Goal: Transaction & Acquisition: Purchase product/service

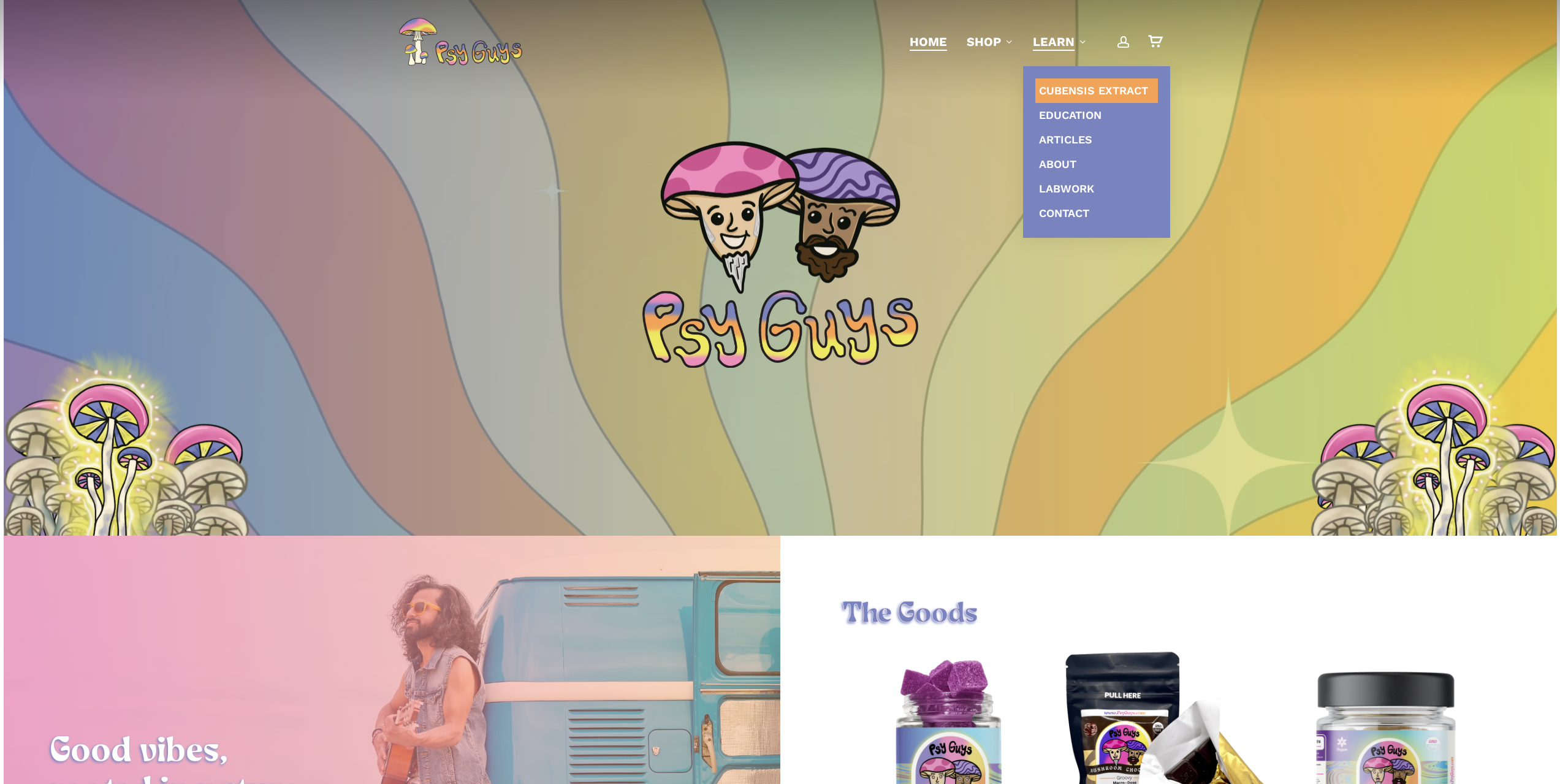
click at [1076, 94] on span "Cubensis Extract" at bounding box center [1094, 90] width 109 height 13
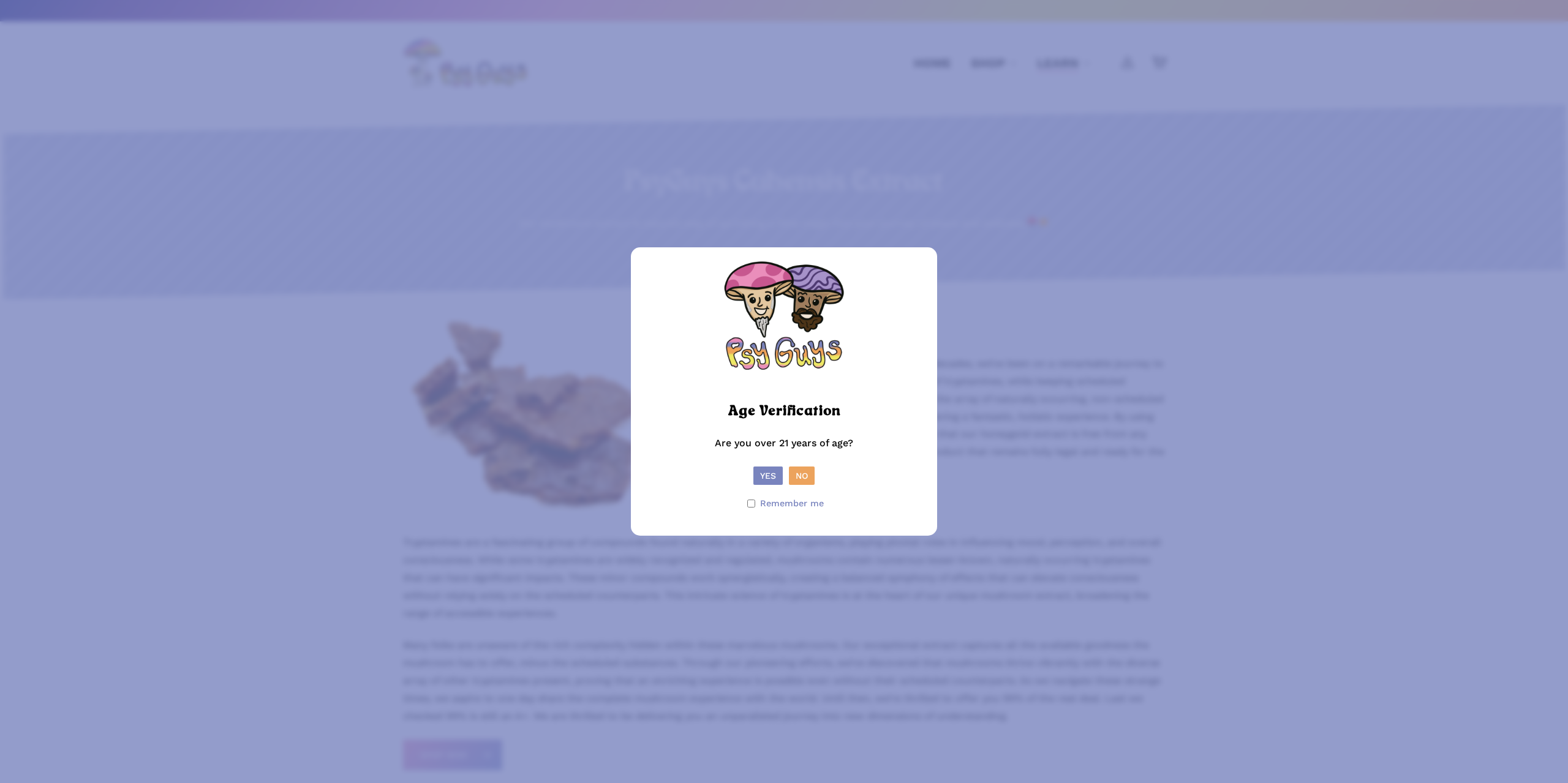
click at [763, 477] on button "Yes" at bounding box center [768, 476] width 29 height 19
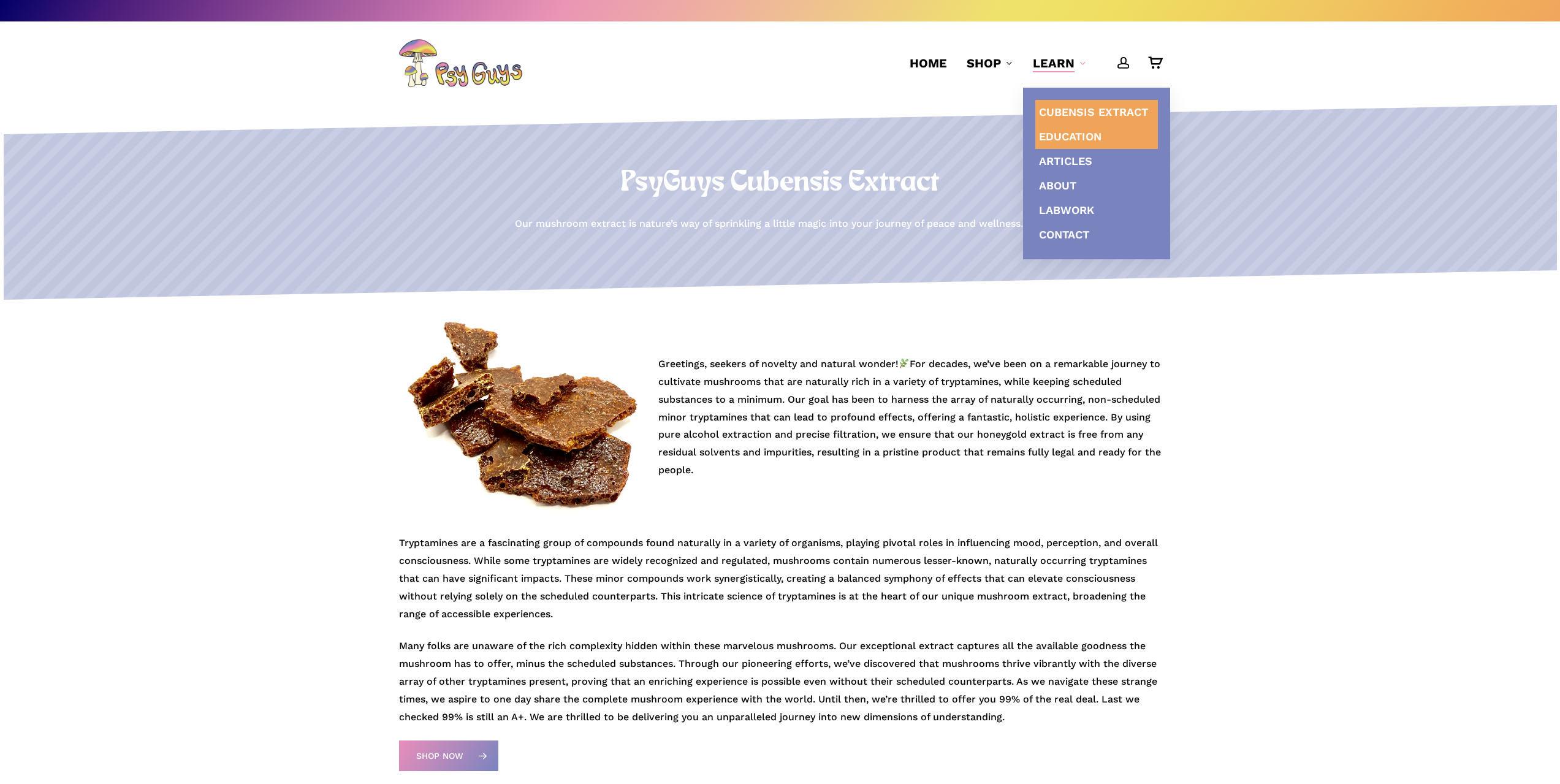
click at [1078, 135] on span "Education" at bounding box center [1070, 136] width 63 height 13
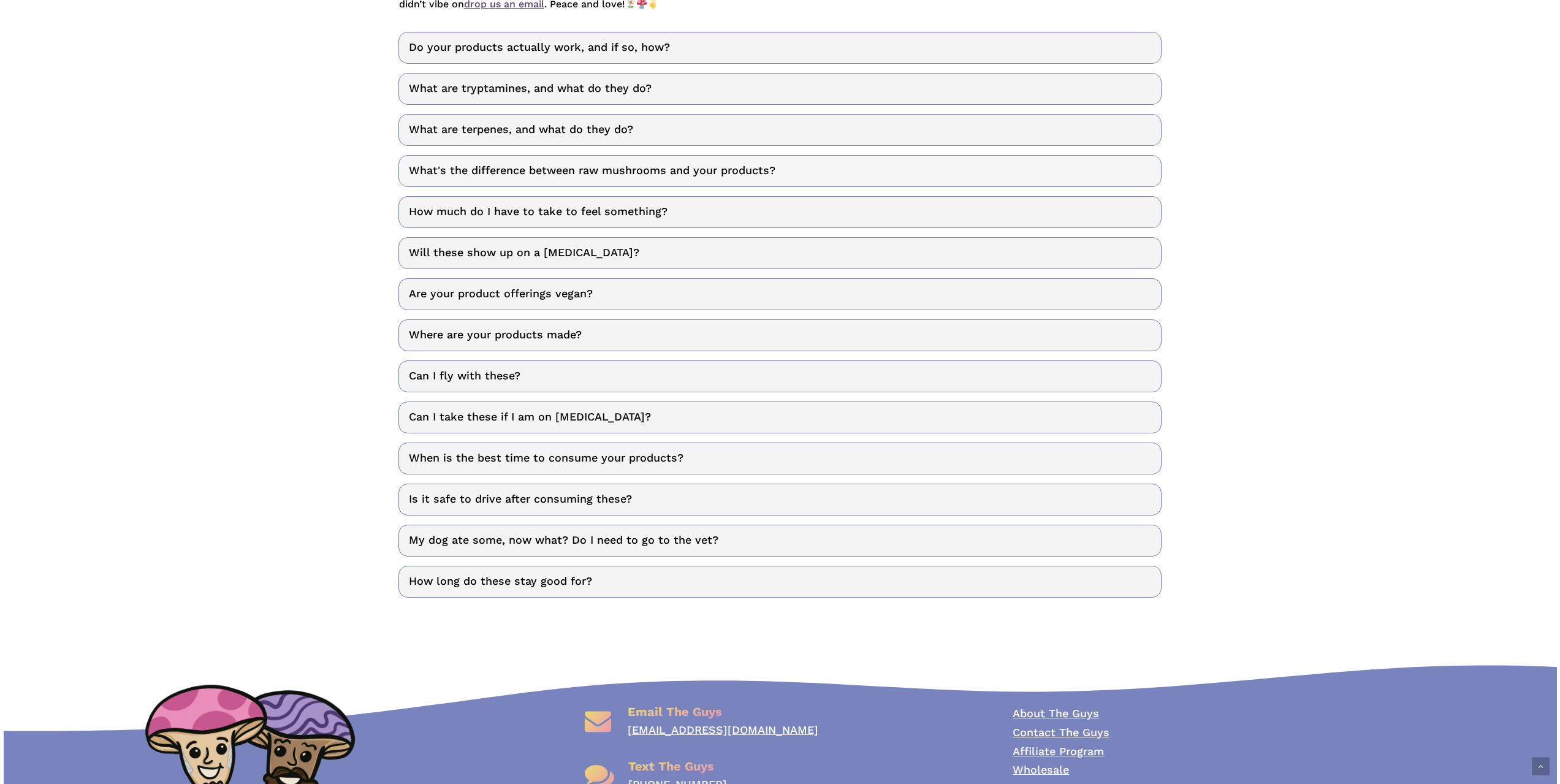
scroll to position [368, 0]
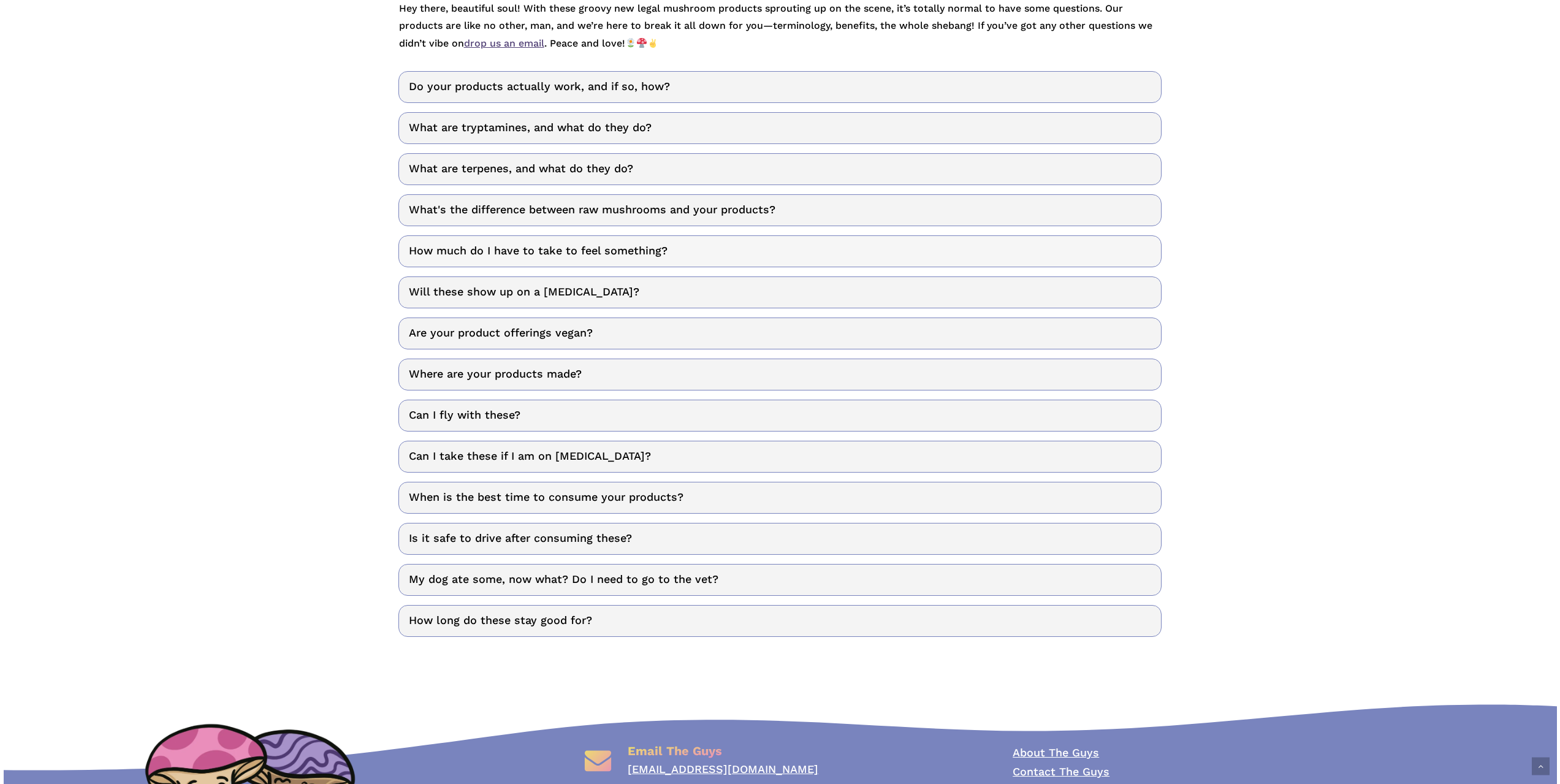
click at [1022, 256] on link "How much do I have to take to feel something?" at bounding box center [780, 251] width 764 height 32
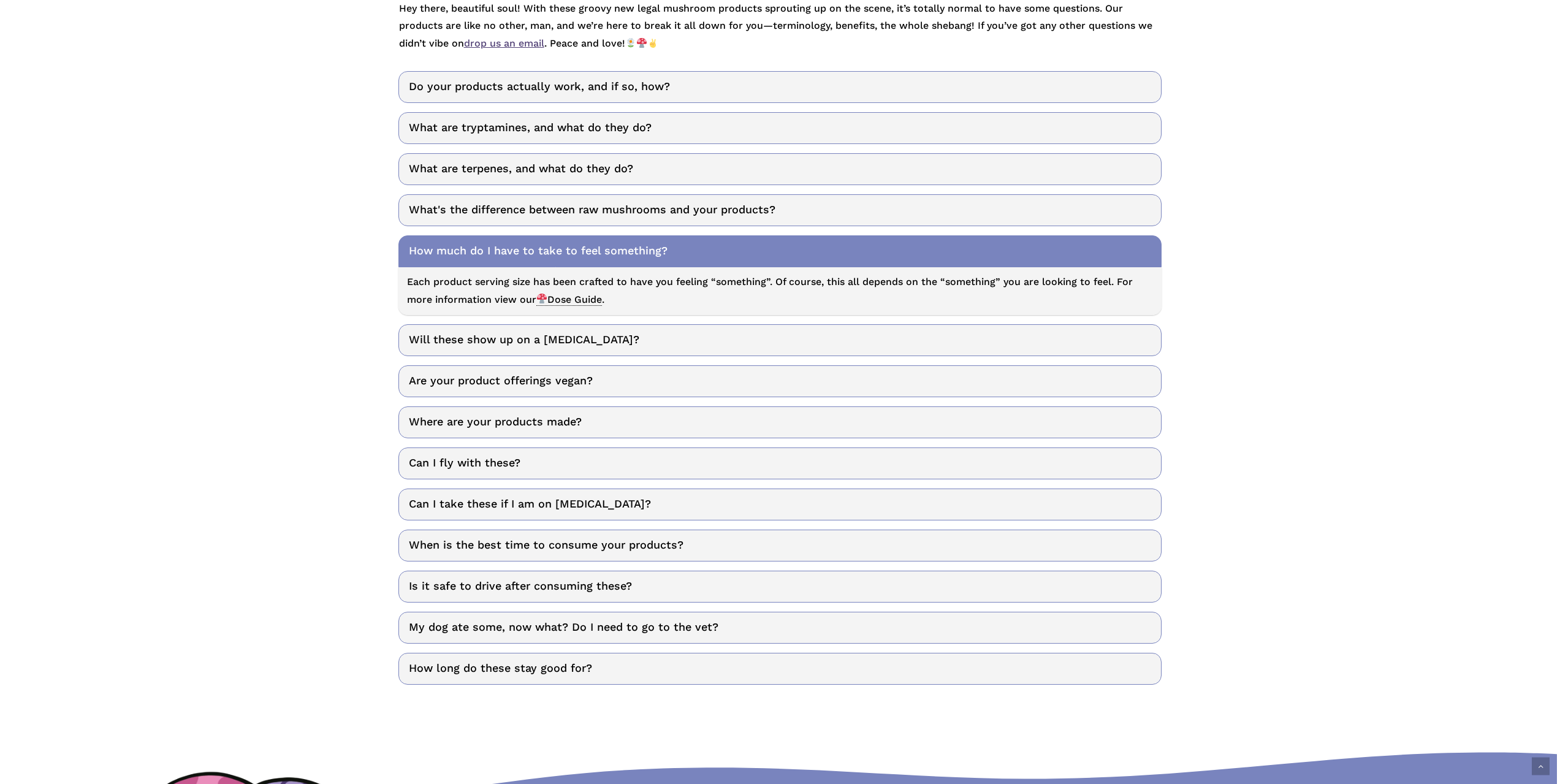
click at [577, 296] on span "Dose Guide" at bounding box center [569, 300] width 66 height 12
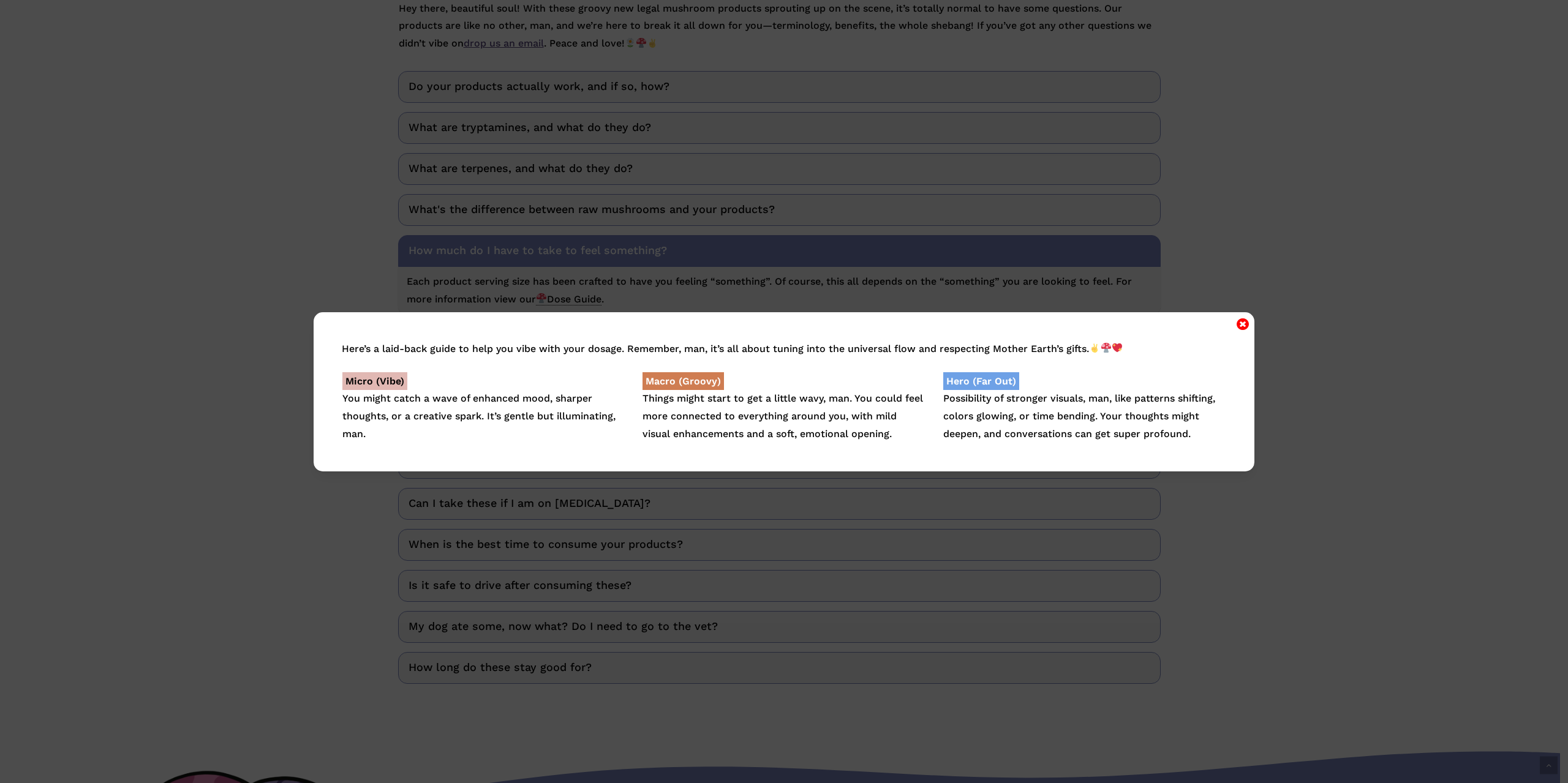
click at [1244, 325] on icon "Close" at bounding box center [1243, 324] width 12 height 15
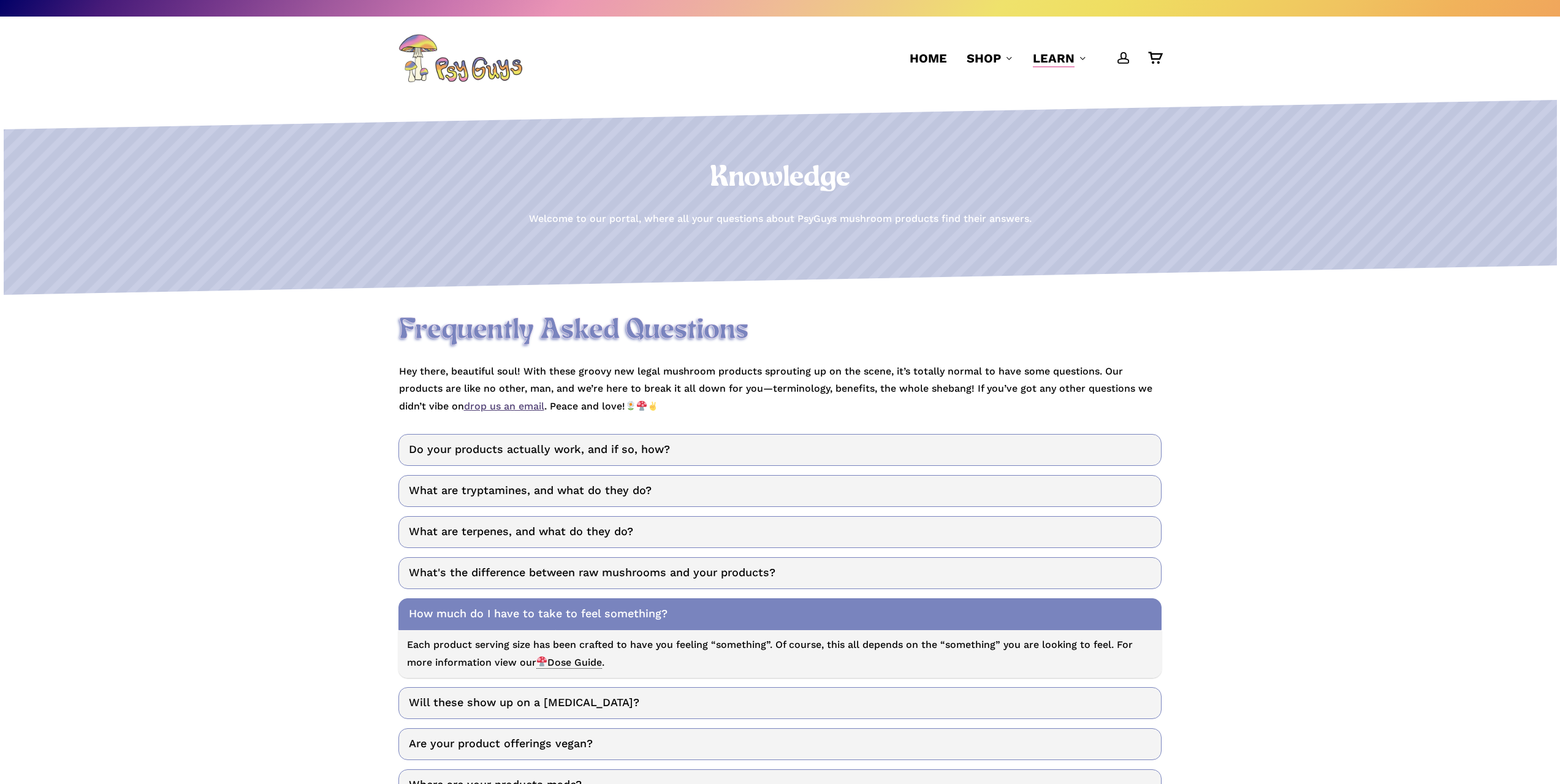
scroll to position [0, 0]
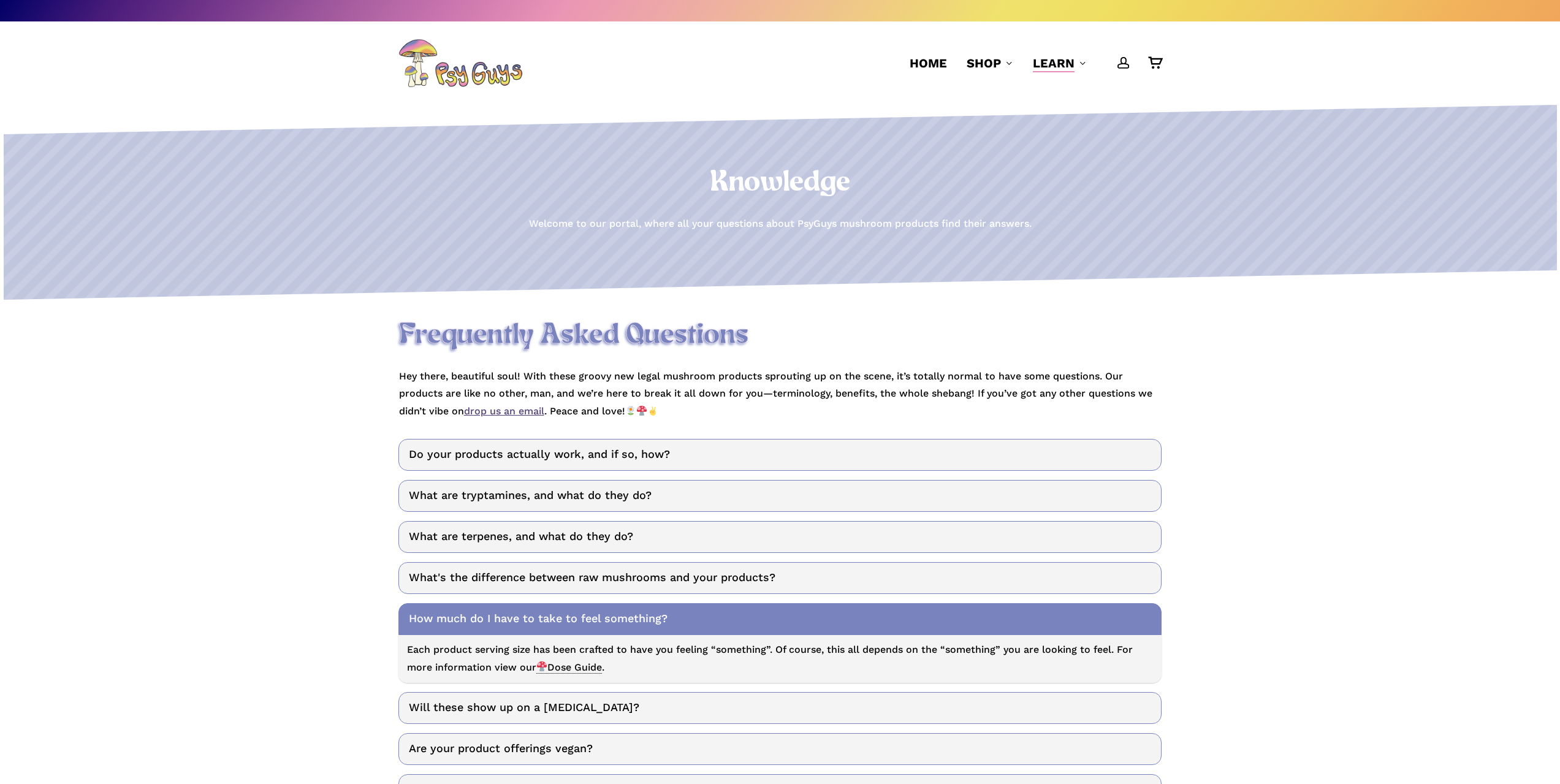
click at [487, 84] on img at bounding box center [460, 63] width 124 height 49
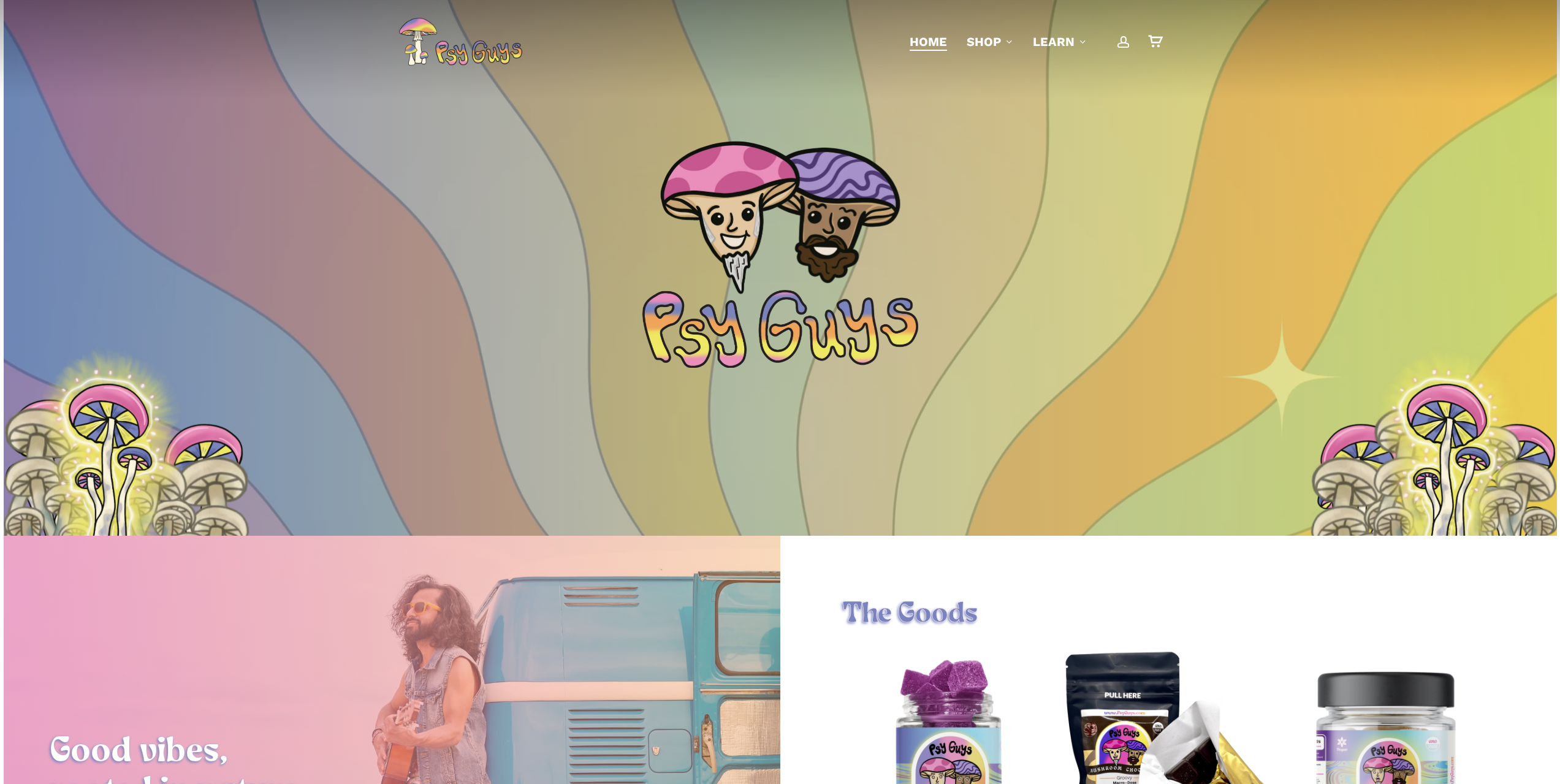
click at [1067, 131] on div at bounding box center [780, 217] width 1554 height 184
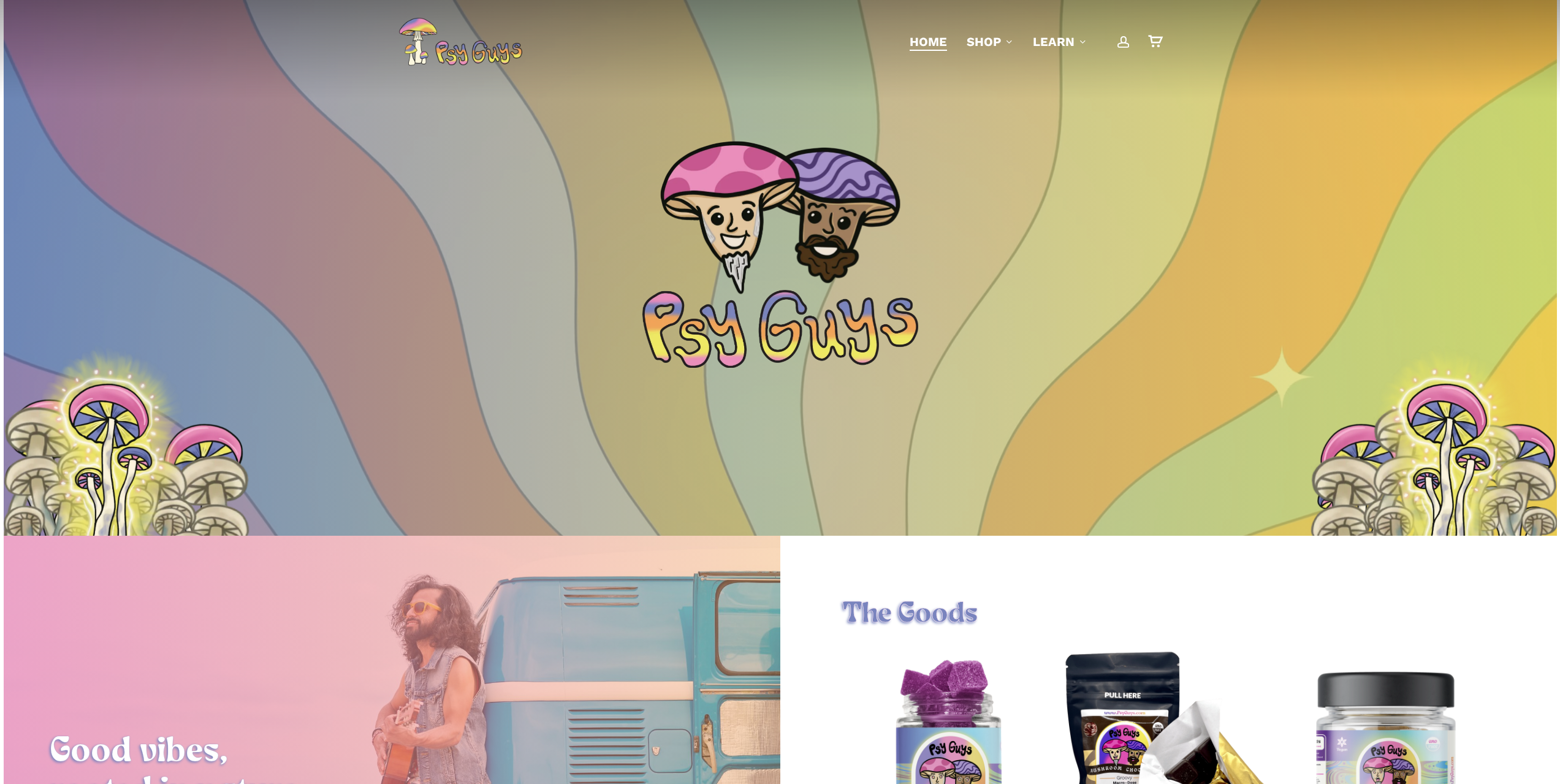
click at [1004, 285] on div at bounding box center [780, 217] width 1554 height 184
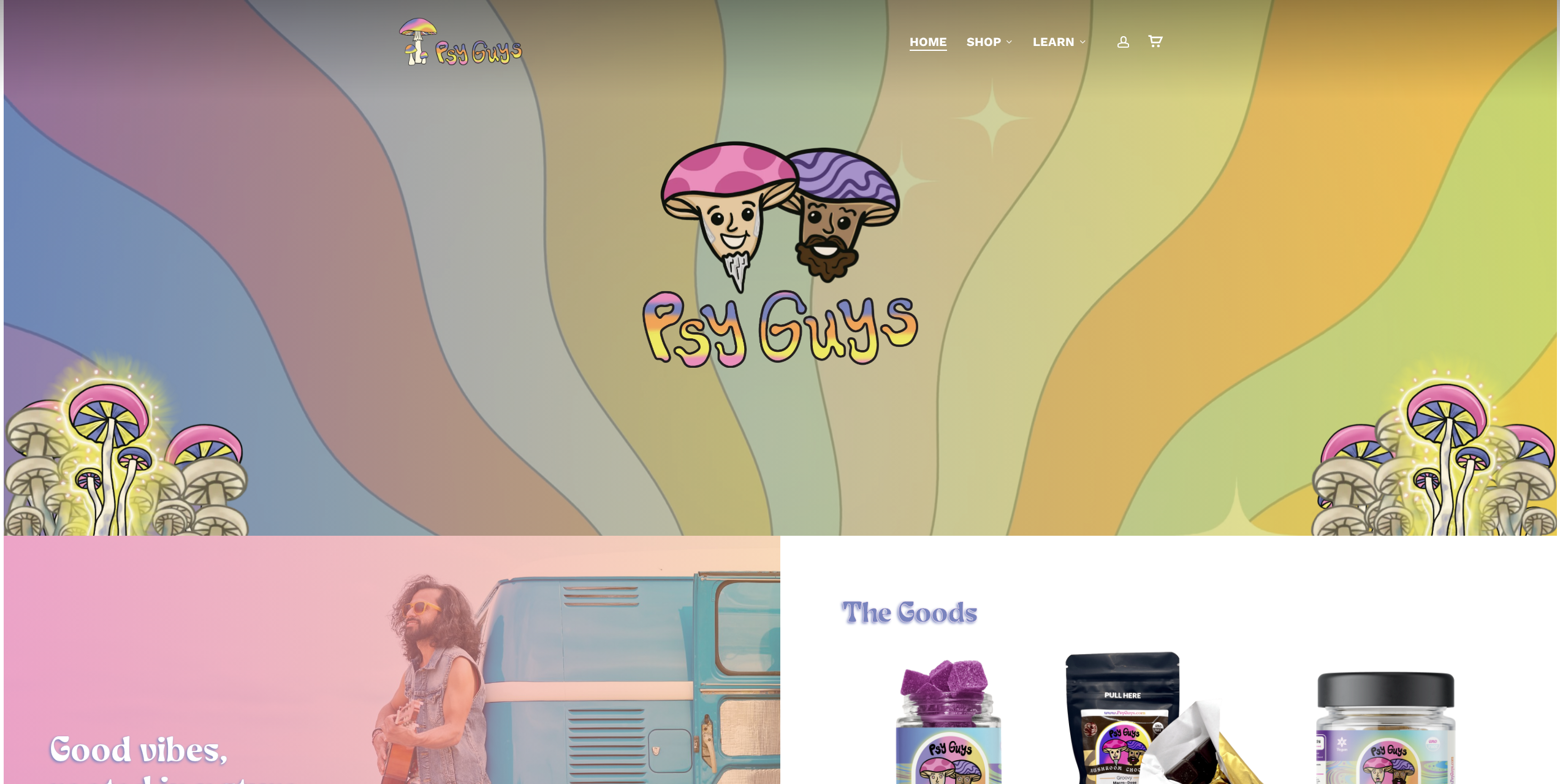
click at [950, 424] on div at bounding box center [780, 330] width 1554 height 411
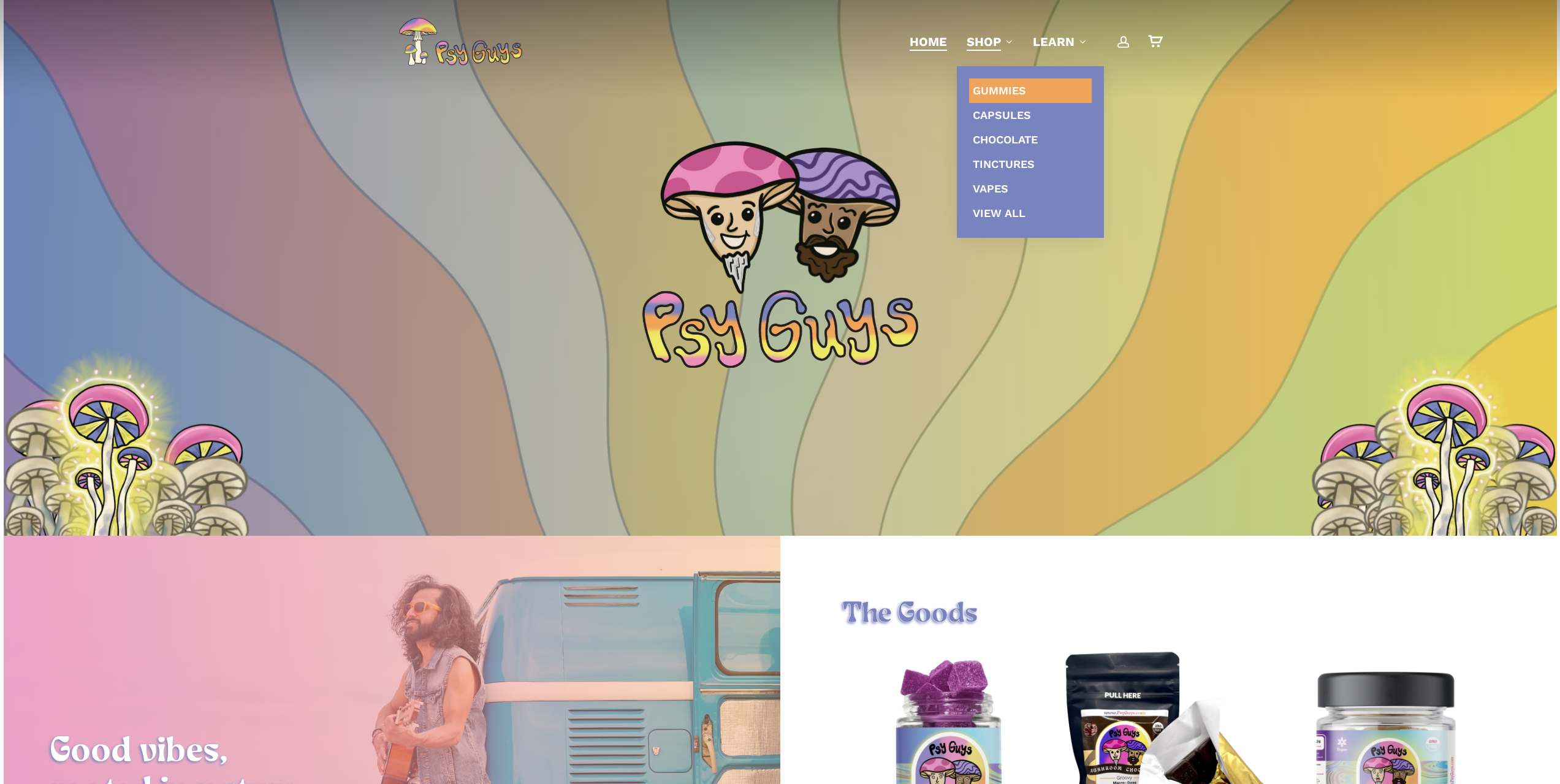
click at [1005, 90] on span "Gummies" at bounding box center [999, 90] width 53 height 13
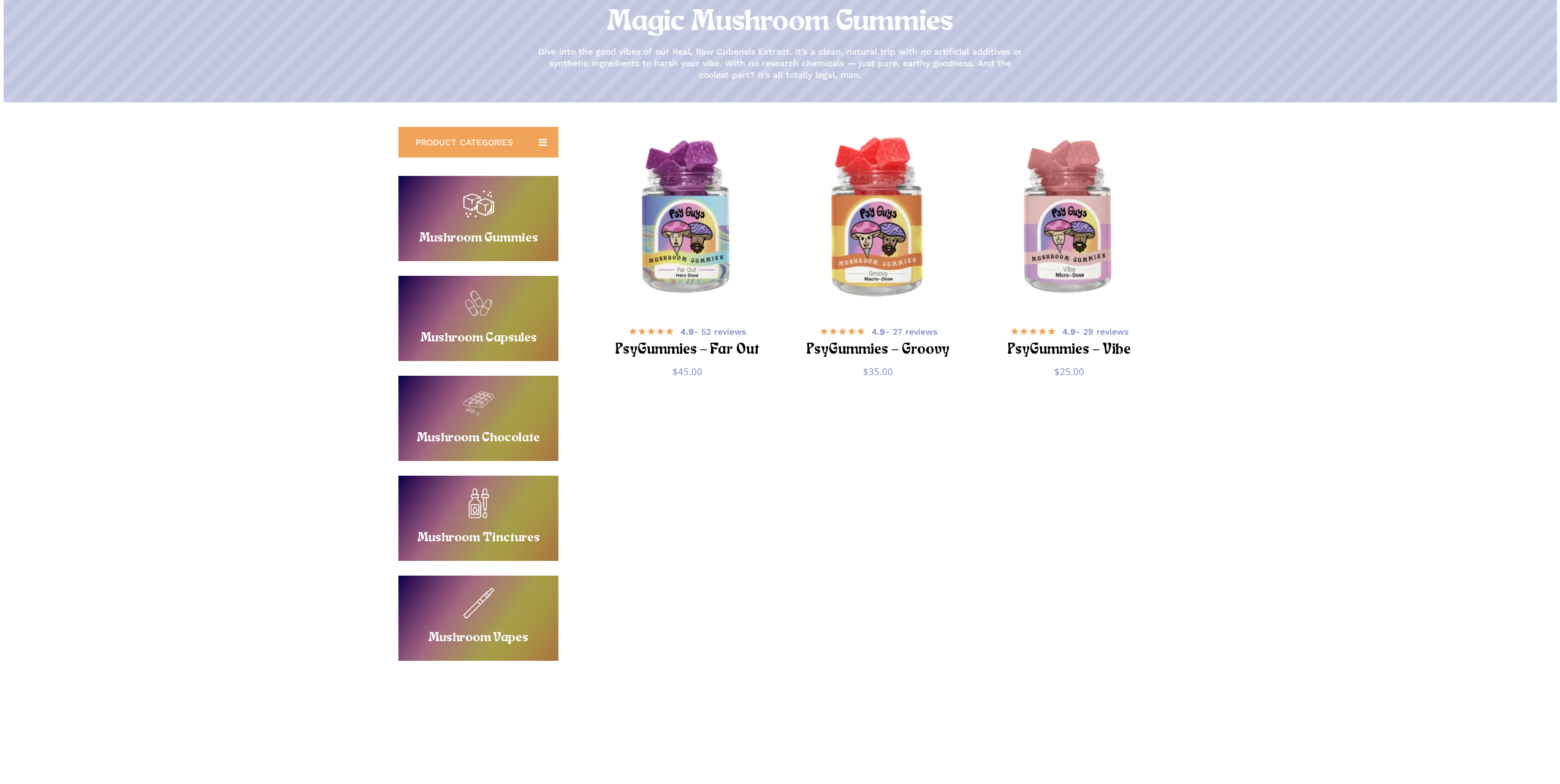
scroll to position [123, 0]
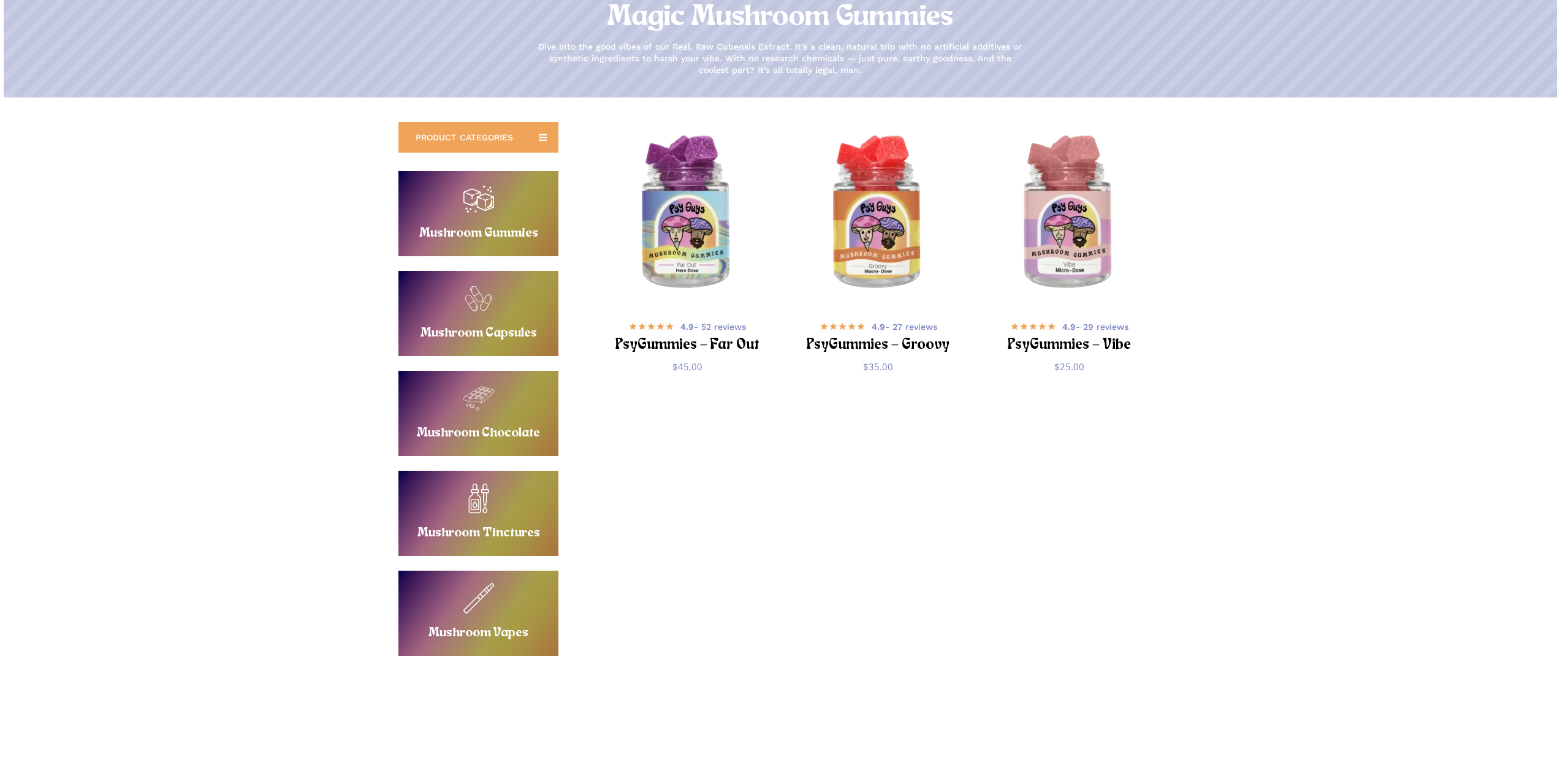
click at [495, 395] on link "Buy Mushroom Chocolate" at bounding box center [479, 413] width 160 height 85
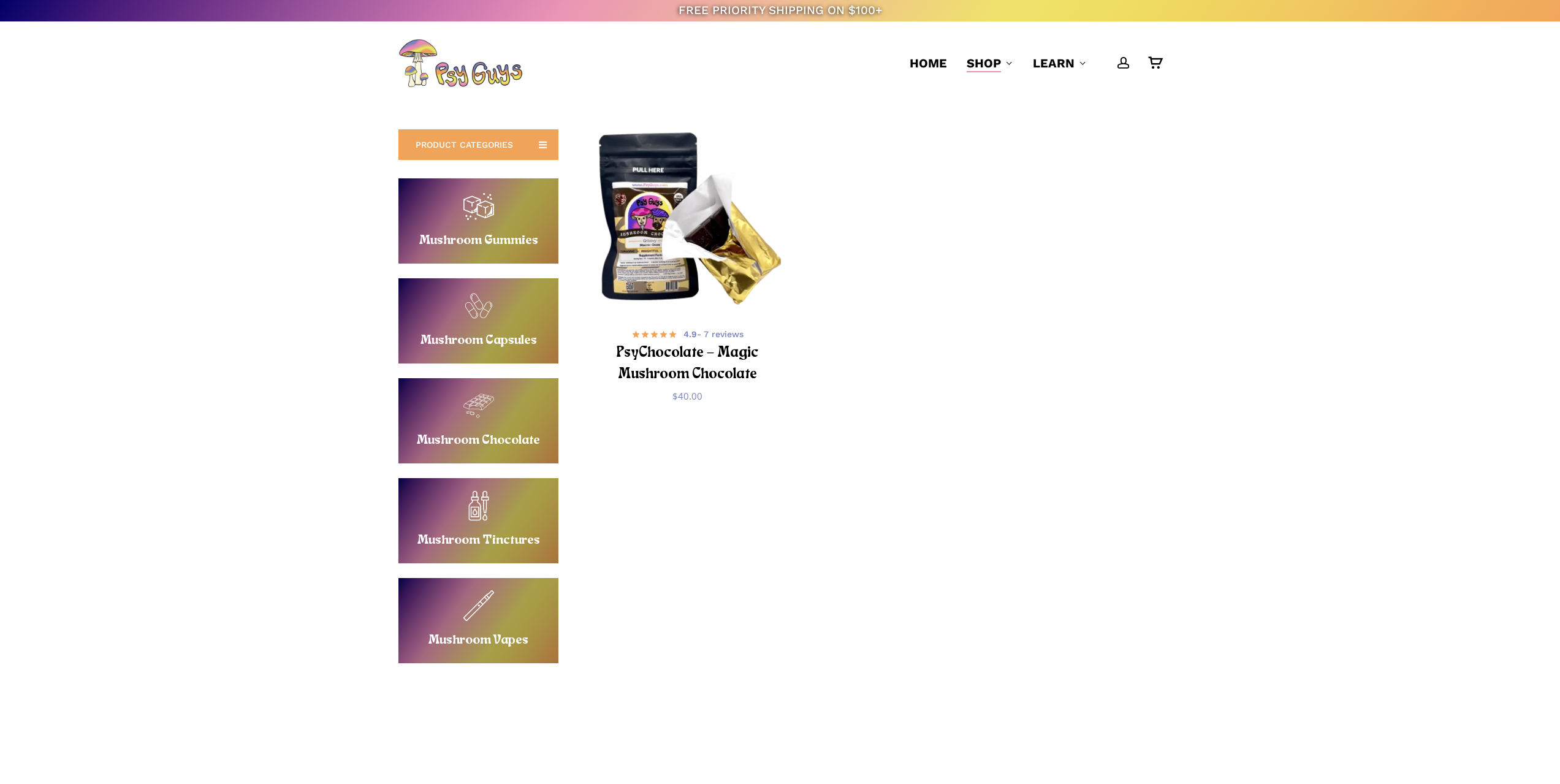
click at [710, 267] on img "PsyChocolate - Magic Mushroom Chocolate" at bounding box center [687, 221] width 186 height 186
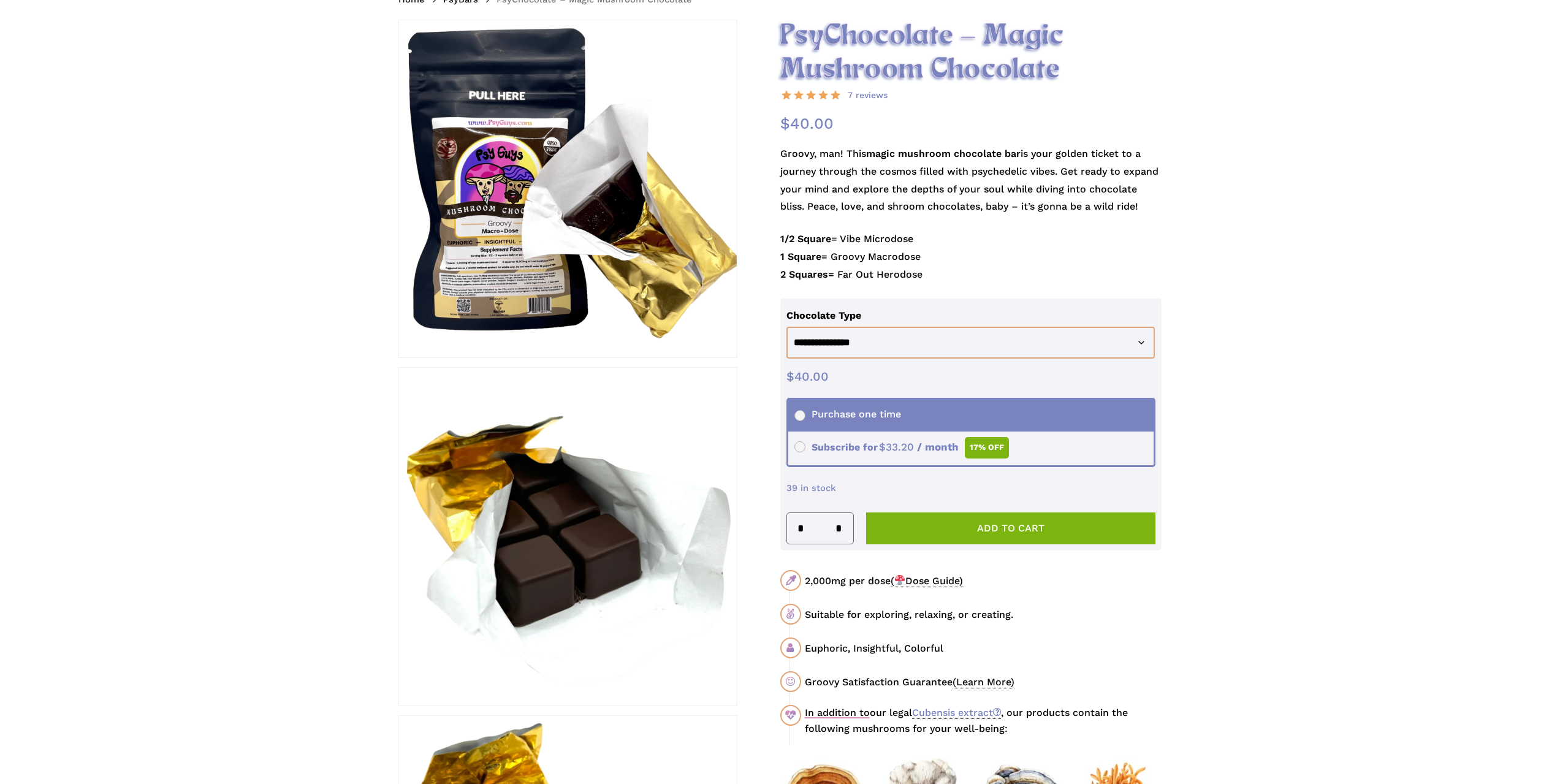
scroll to position [245, 0]
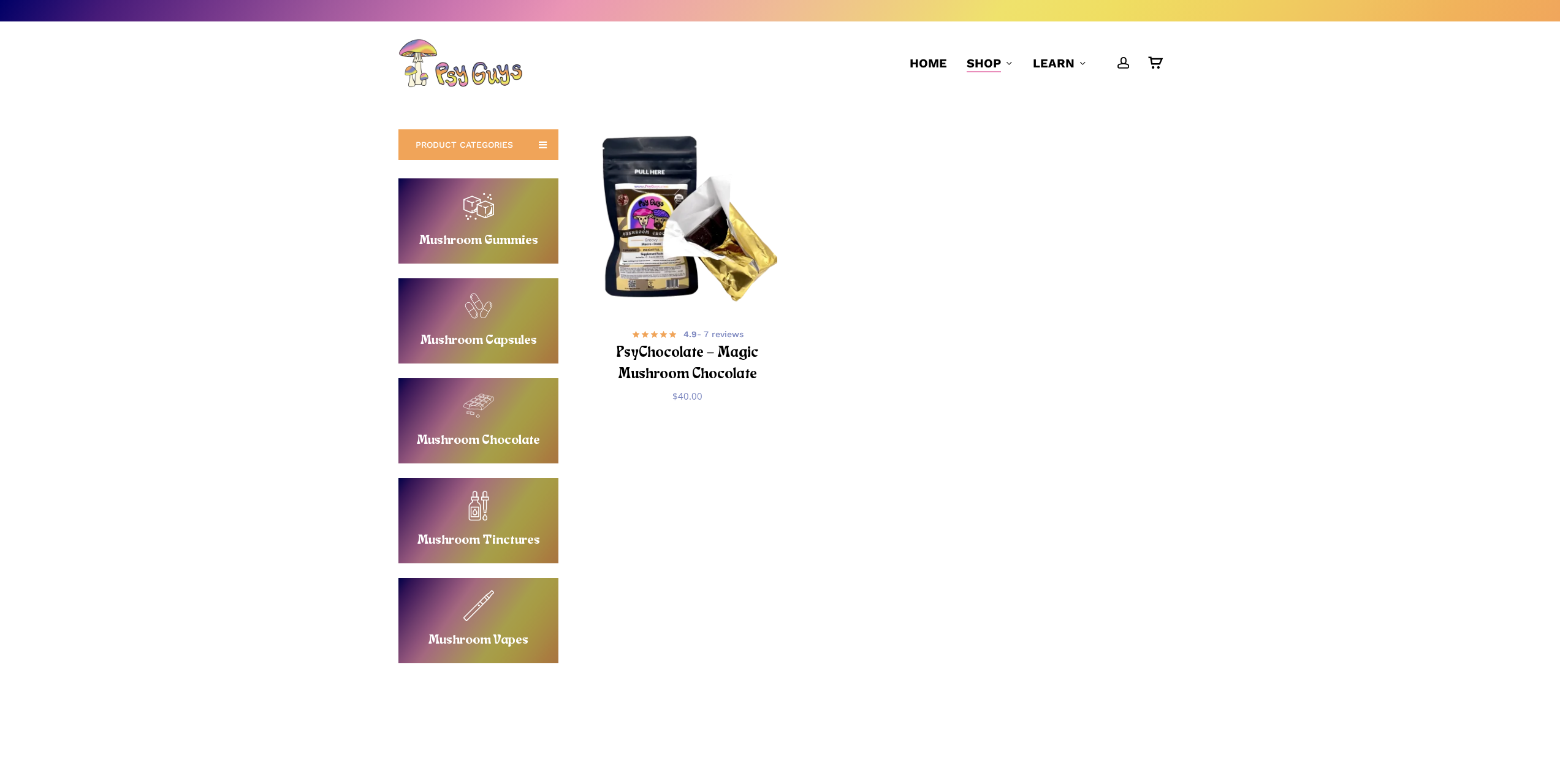
click at [515, 227] on link "Buy Mushroom Gummies" at bounding box center [479, 220] width 160 height 85
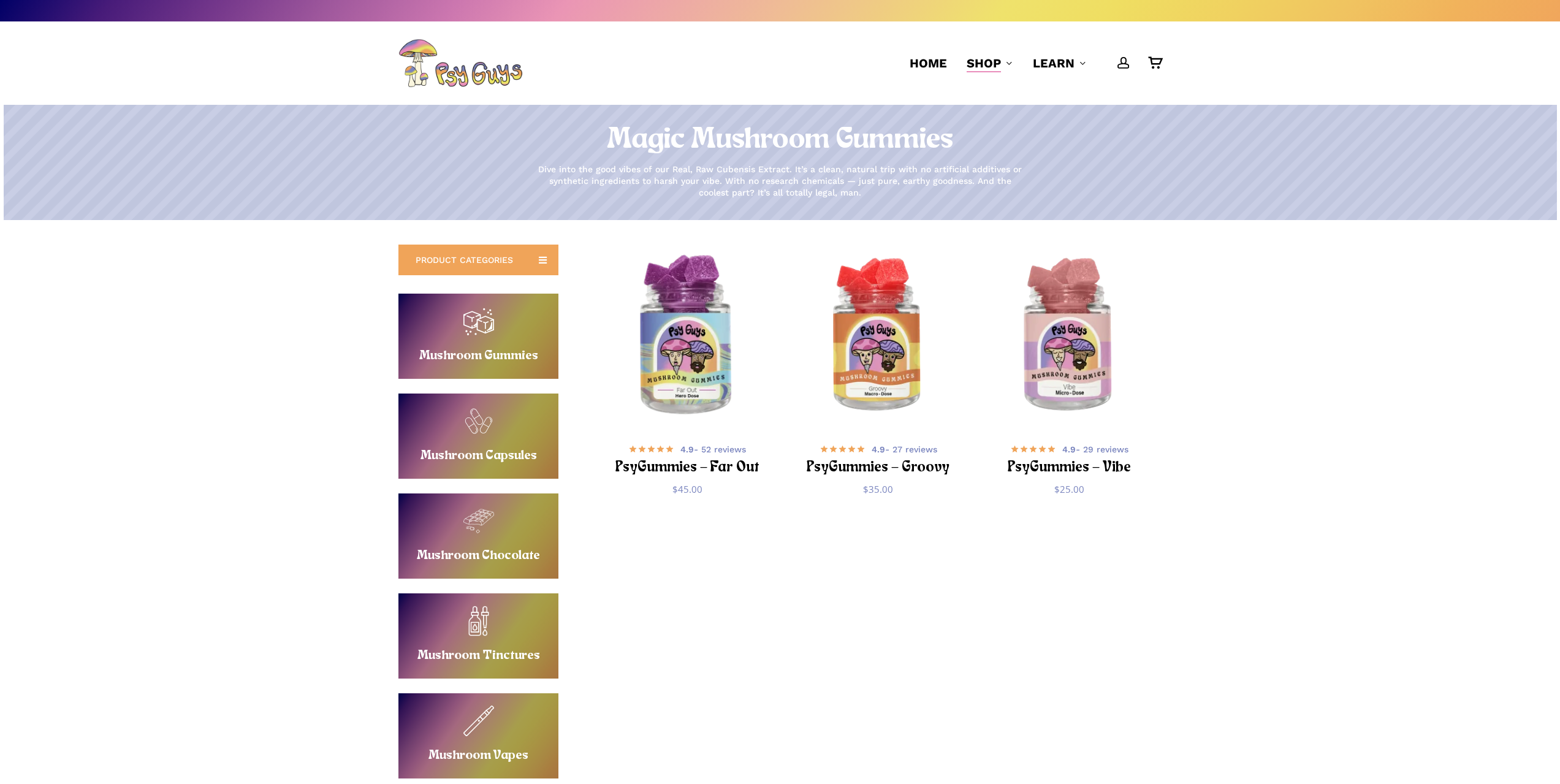
click at [696, 390] on img "PsyGummies - Far Out" at bounding box center [687, 336] width 186 height 186
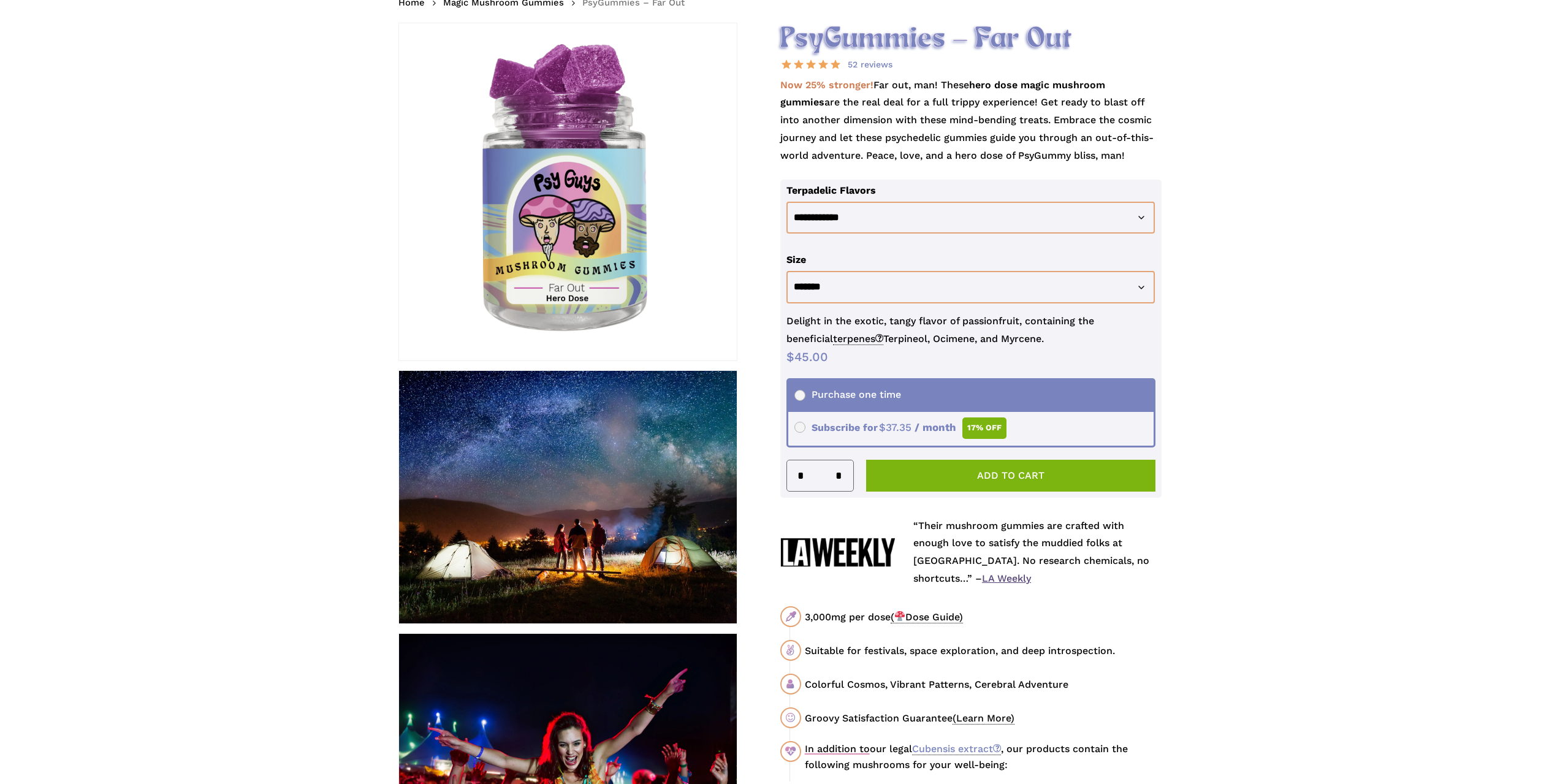
scroll to position [184, 0]
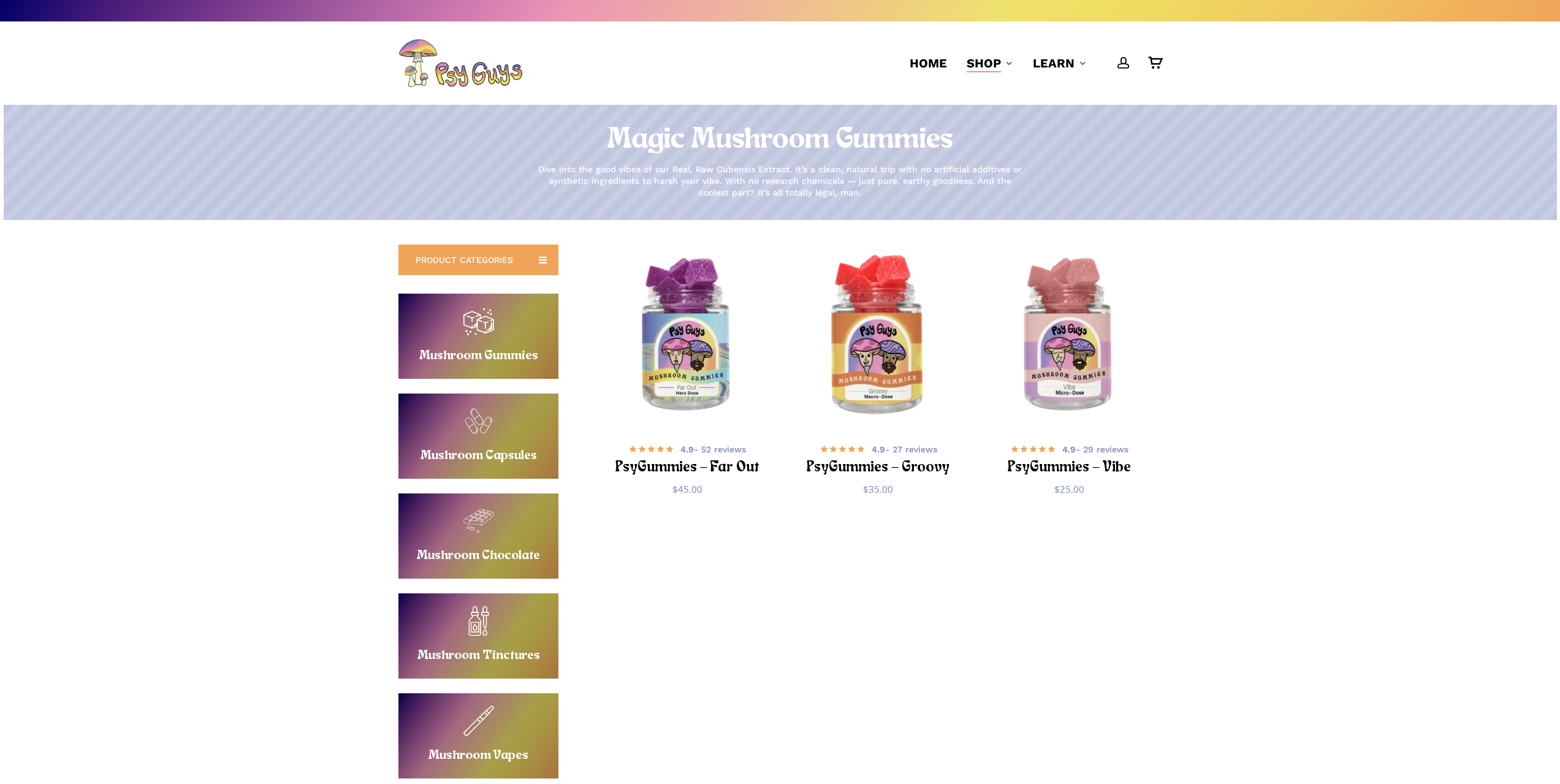
click at [868, 371] on img "PsyGummies - Groovy" at bounding box center [878, 336] width 186 height 186
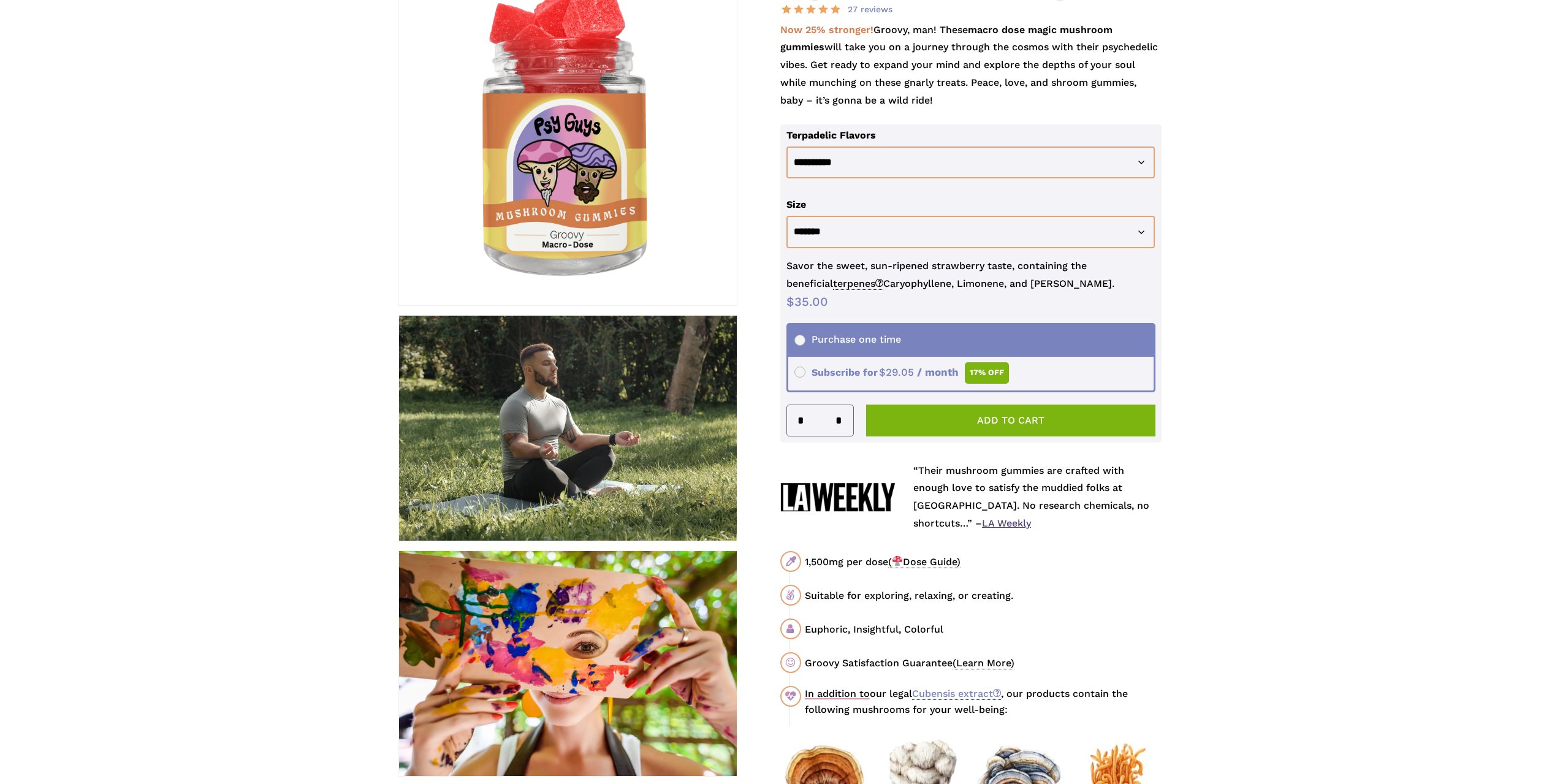
scroll to position [245, 0]
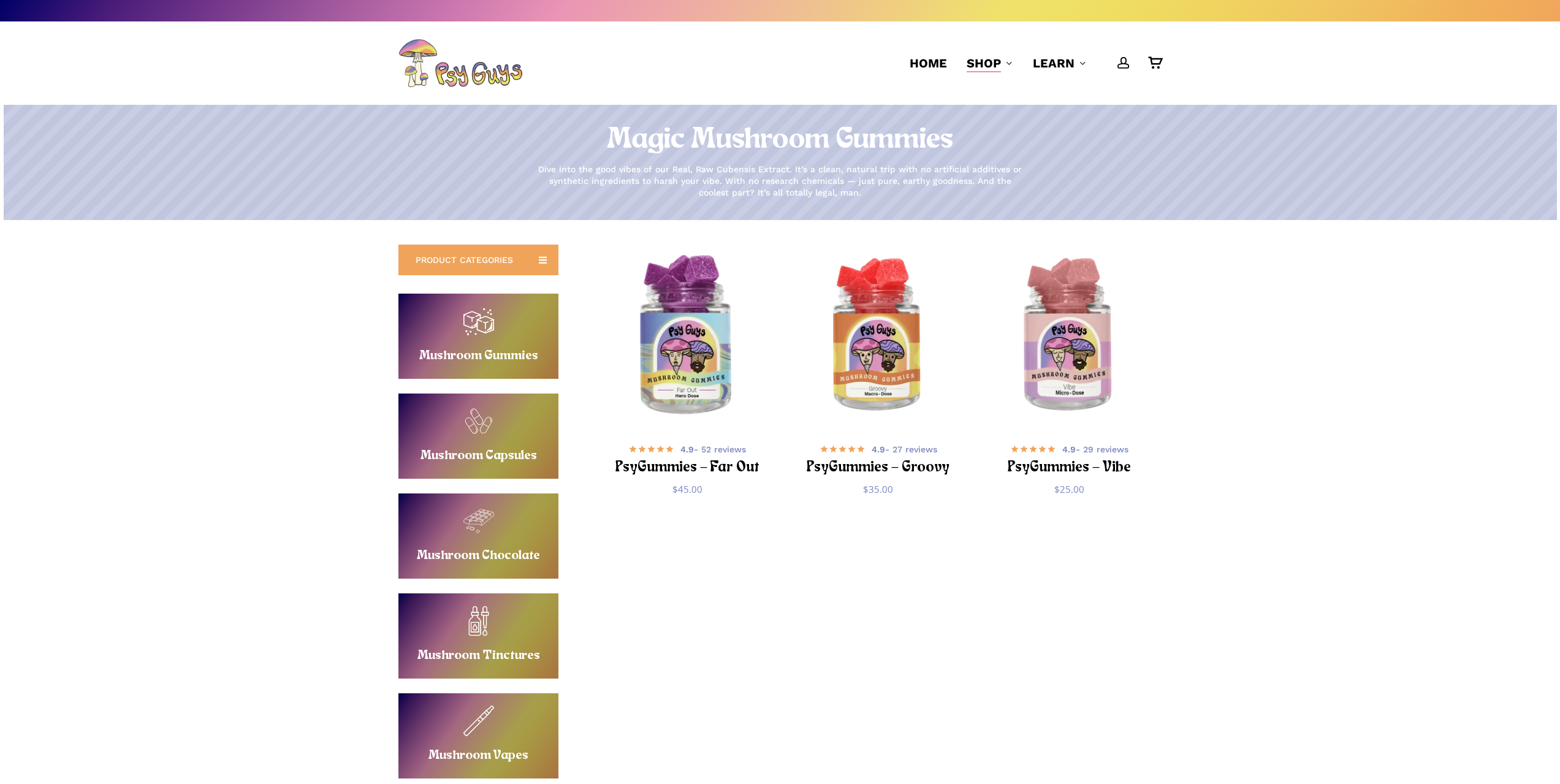
click at [688, 383] on img "PsyGummies - Far Out" at bounding box center [687, 336] width 186 height 186
click at [1063, 392] on img "PsyGummies - Vibe" at bounding box center [1069, 336] width 186 height 186
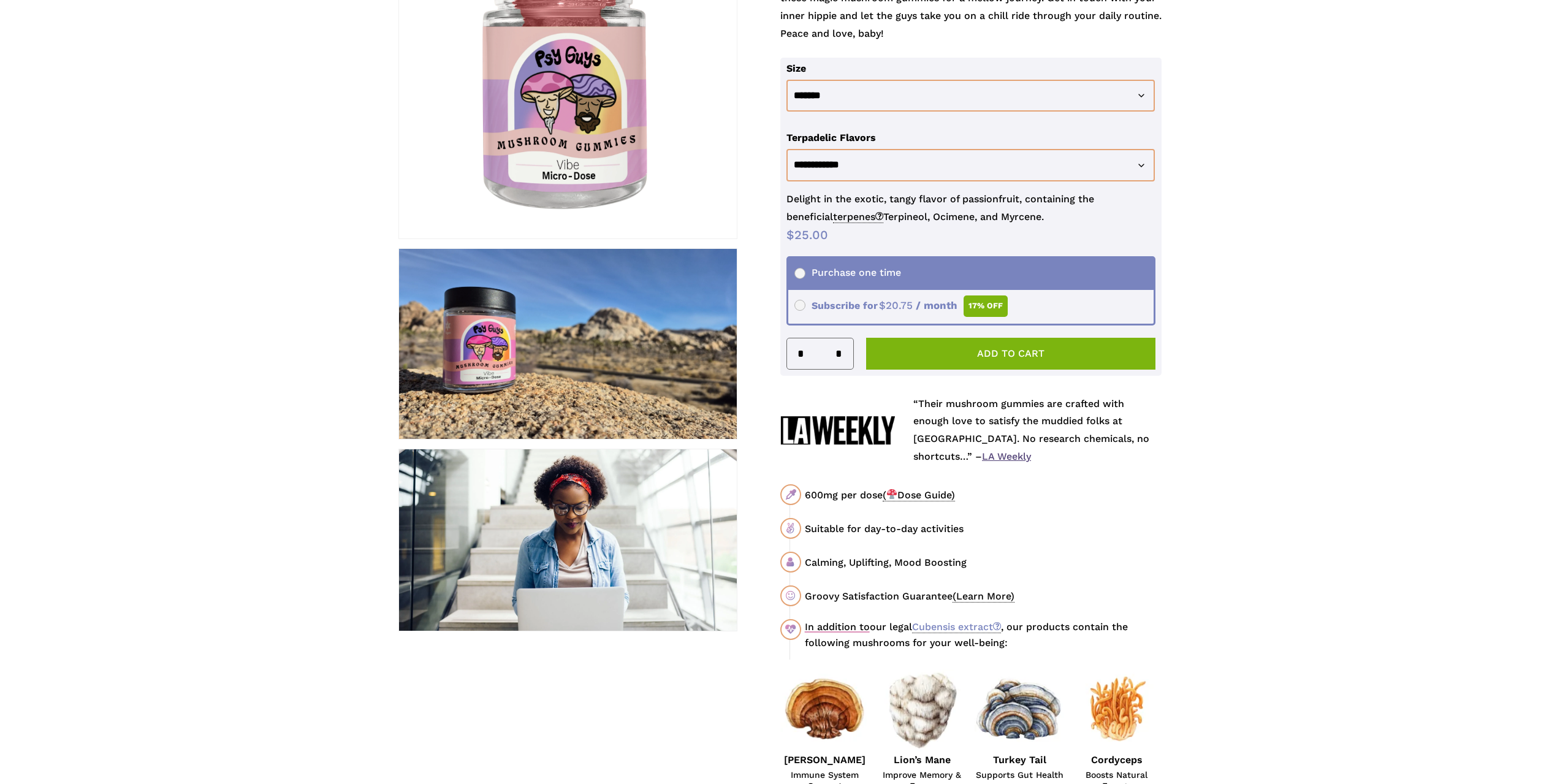
scroll to position [307, 0]
